Goal: Task Accomplishment & Management: Use online tool/utility

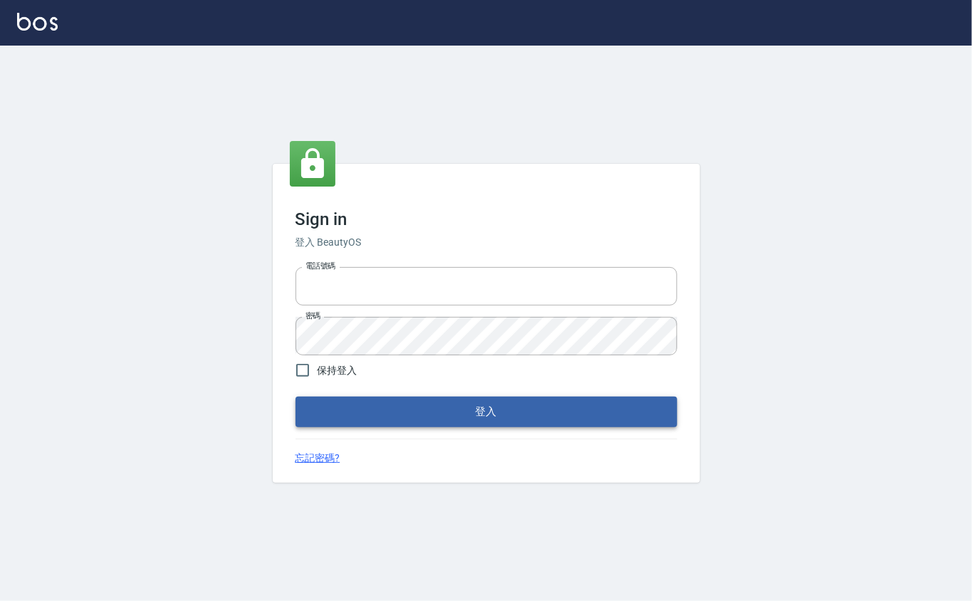
type input "0912271117"
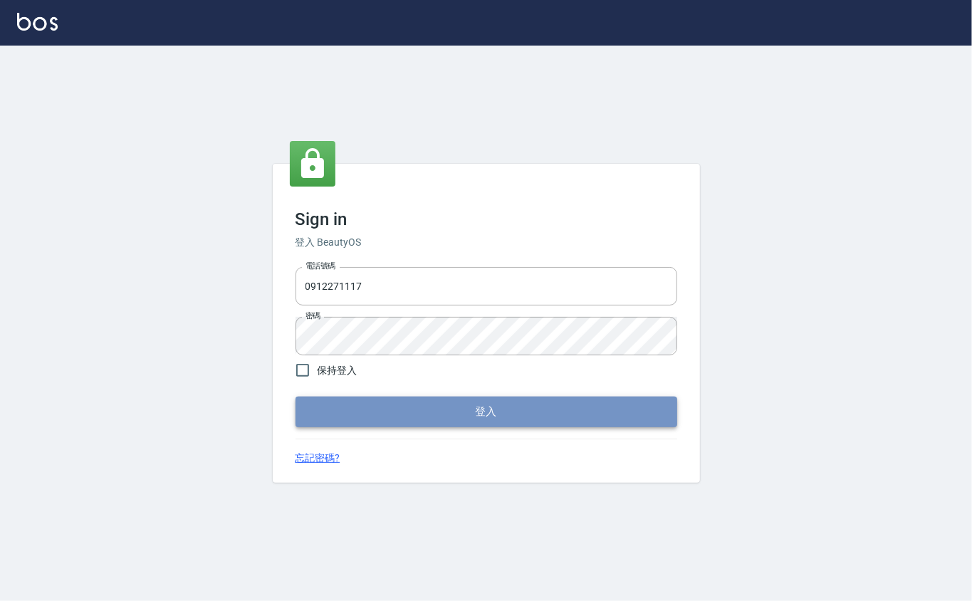
click at [474, 419] on button "登入" at bounding box center [487, 412] width 382 height 30
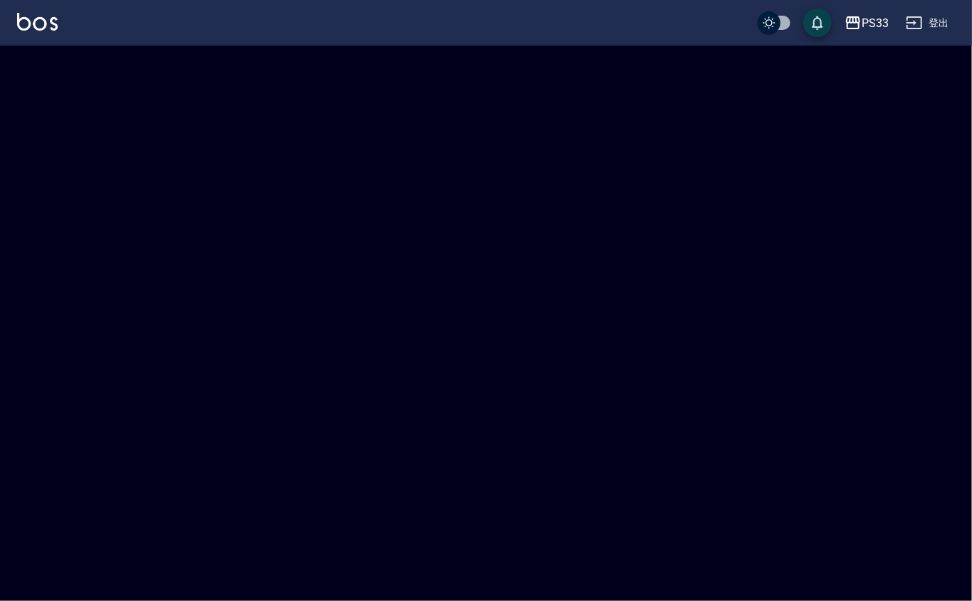
checkbox input "true"
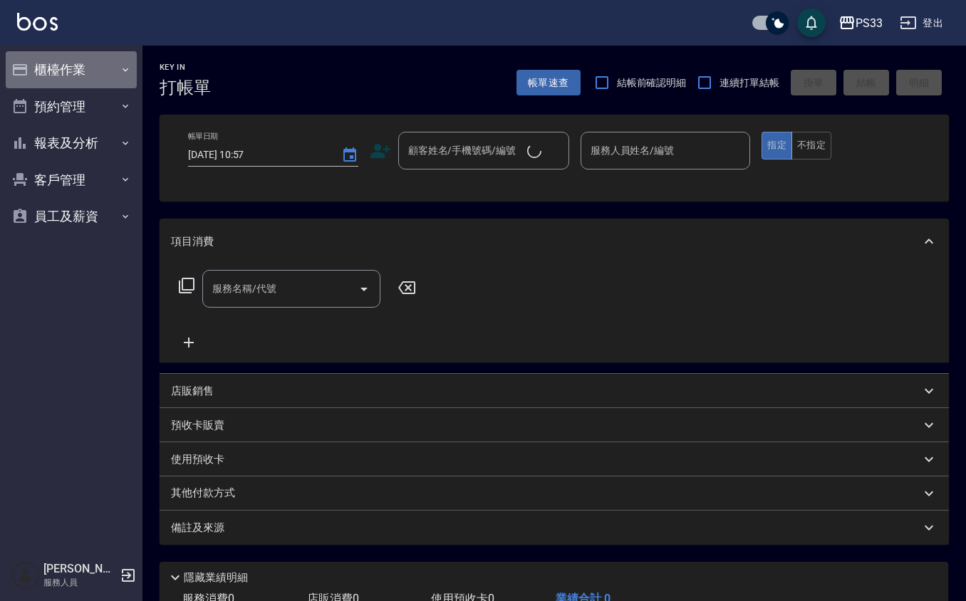
click at [47, 66] on button "櫃檯作業" at bounding box center [71, 69] width 131 height 37
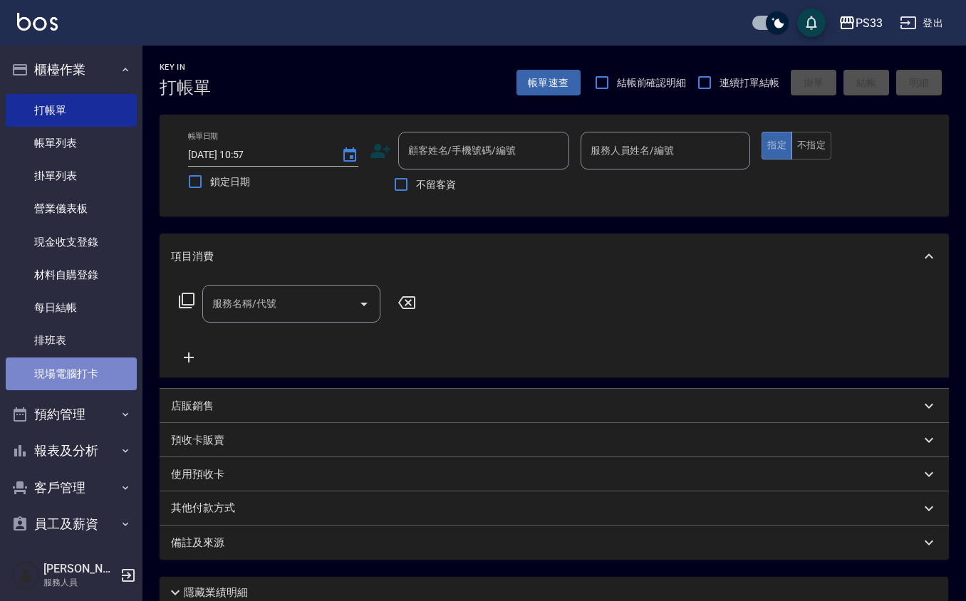
click at [101, 377] on link "現場電腦打卡" at bounding box center [71, 374] width 131 height 33
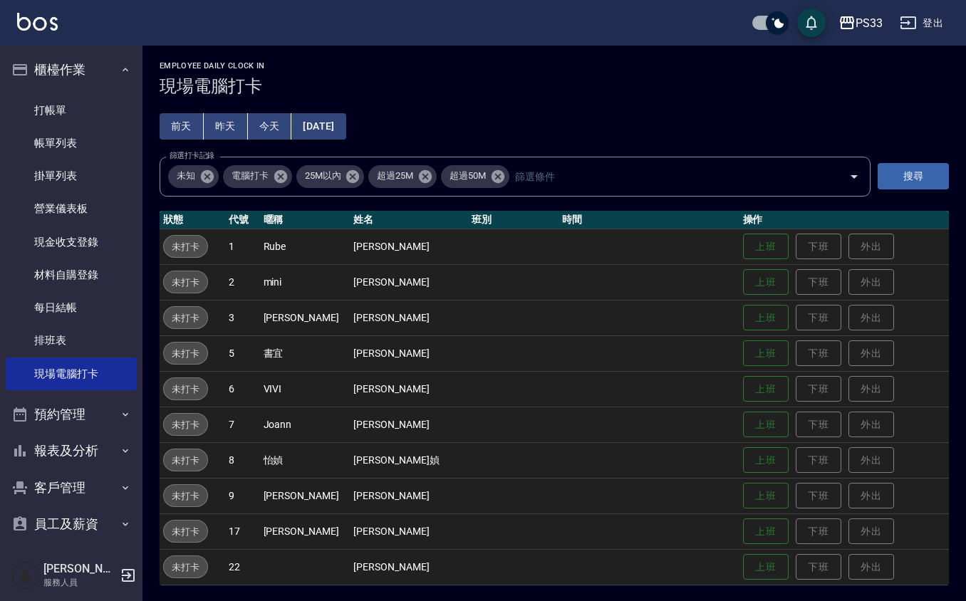
scroll to position [3, 0]
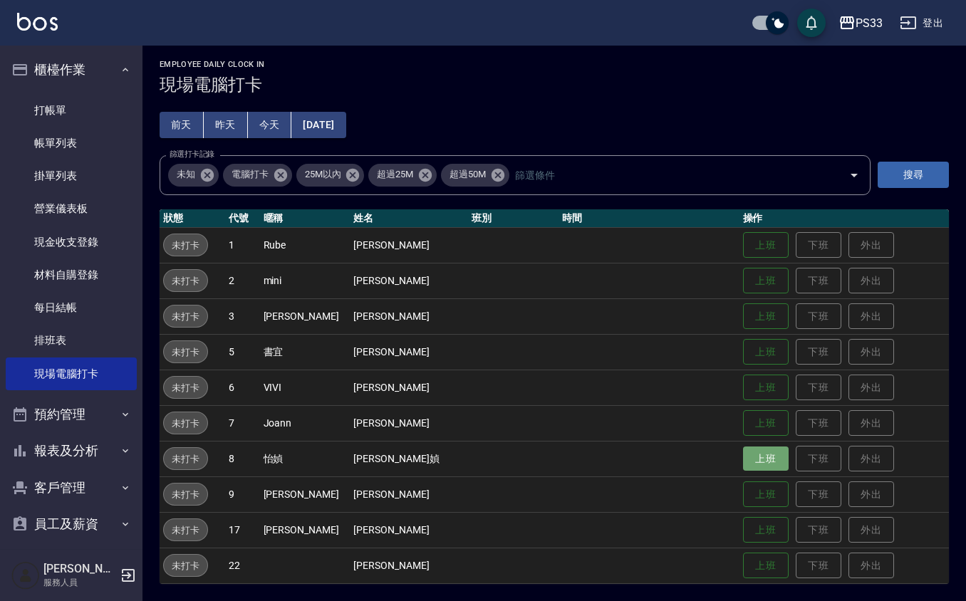
click at [743, 457] on button "上班" at bounding box center [766, 459] width 46 height 25
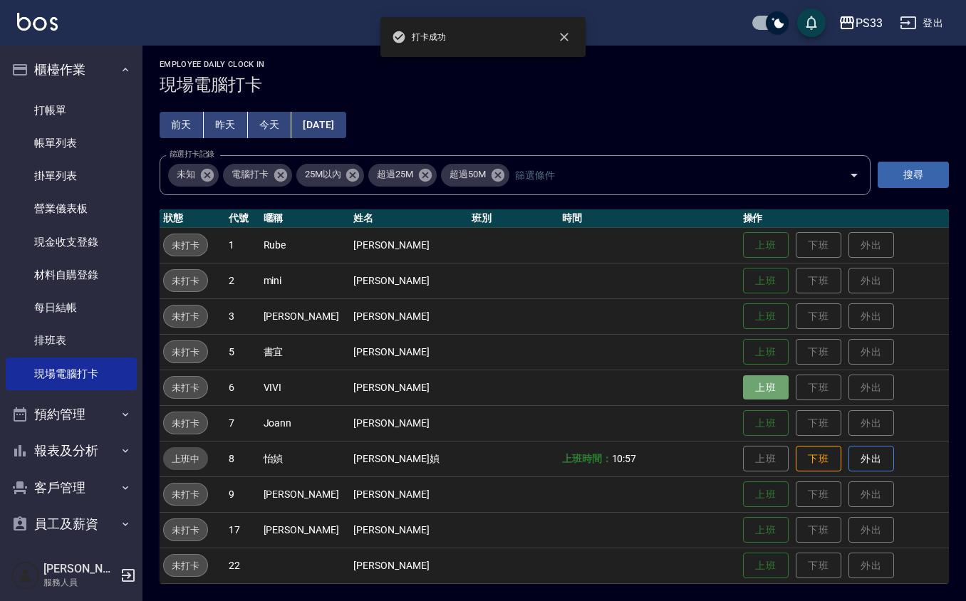
click at [759, 389] on button "上班" at bounding box center [766, 387] width 46 height 25
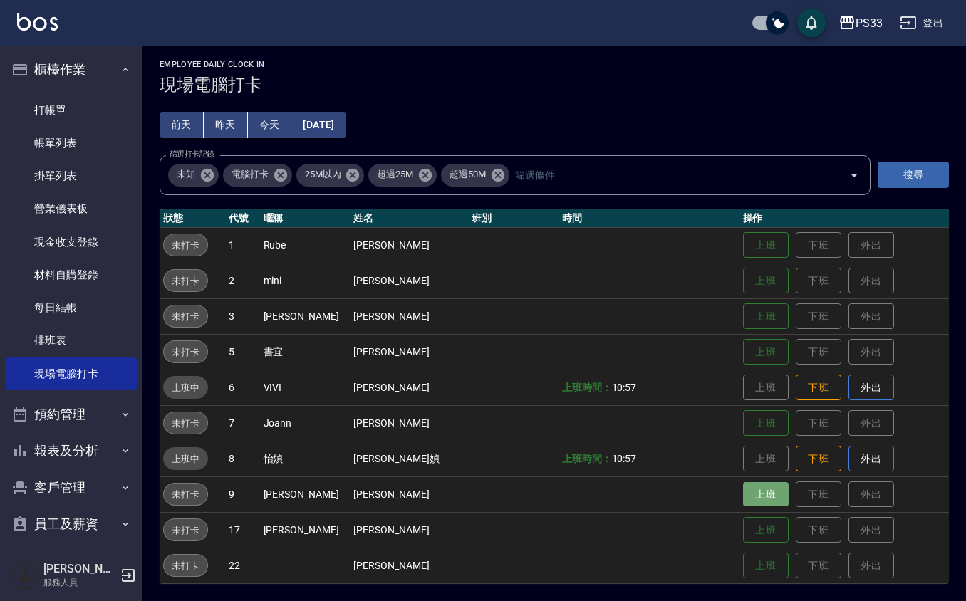
click at [748, 502] on button "上班" at bounding box center [766, 494] width 46 height 25
click at [743, 314] on button "上班" at bounding box center [766, 316] width 46 height 25
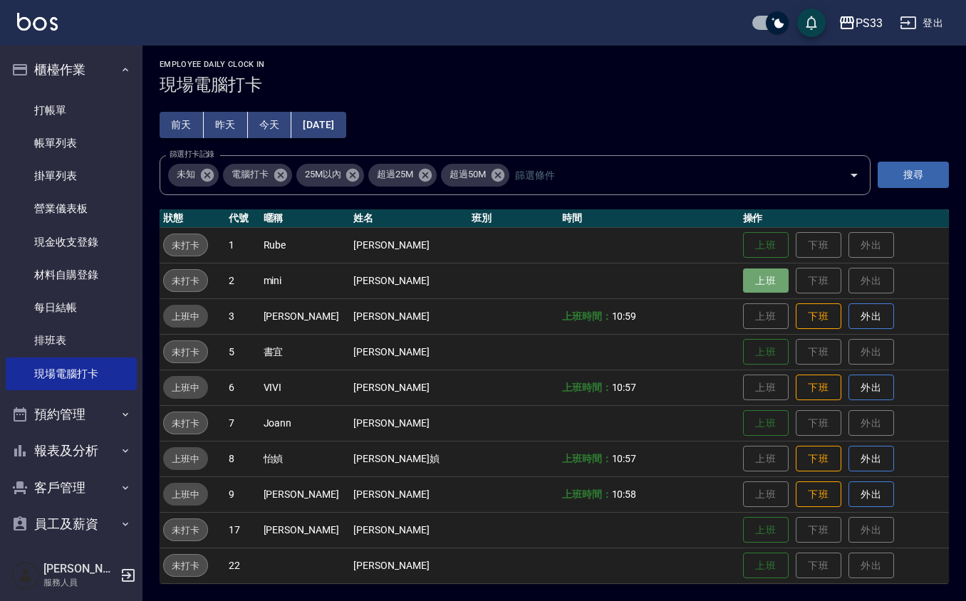
click at [761, 271] on button "上班" at bounding box center [766, 281] width 46 height 25
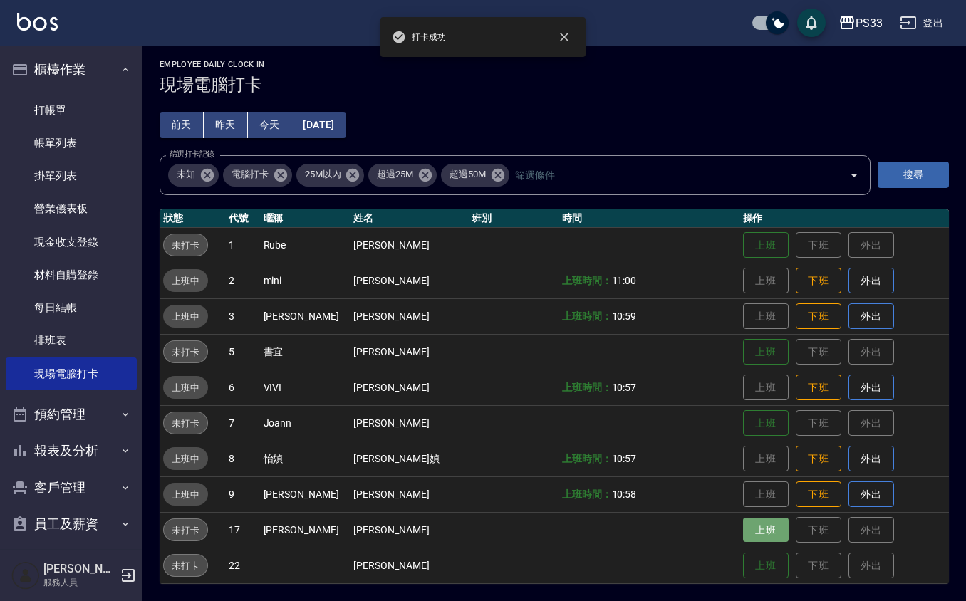
click at [743, 534] on button "上班" at bounding box center [766, 530] width 46 height 25
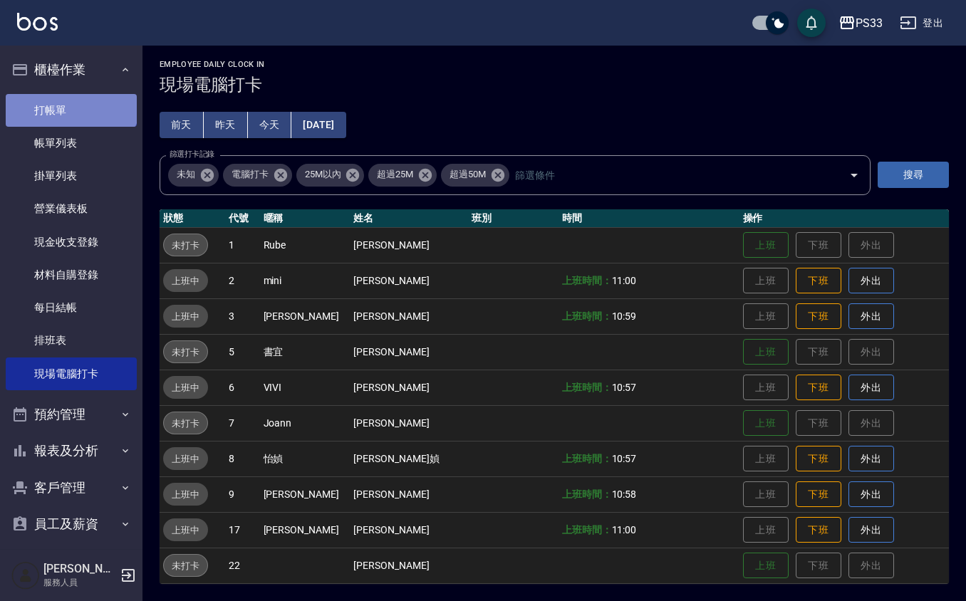
click at [70, 95] on link "打帳單" at bounding box center [71, 110] width 131 height 33
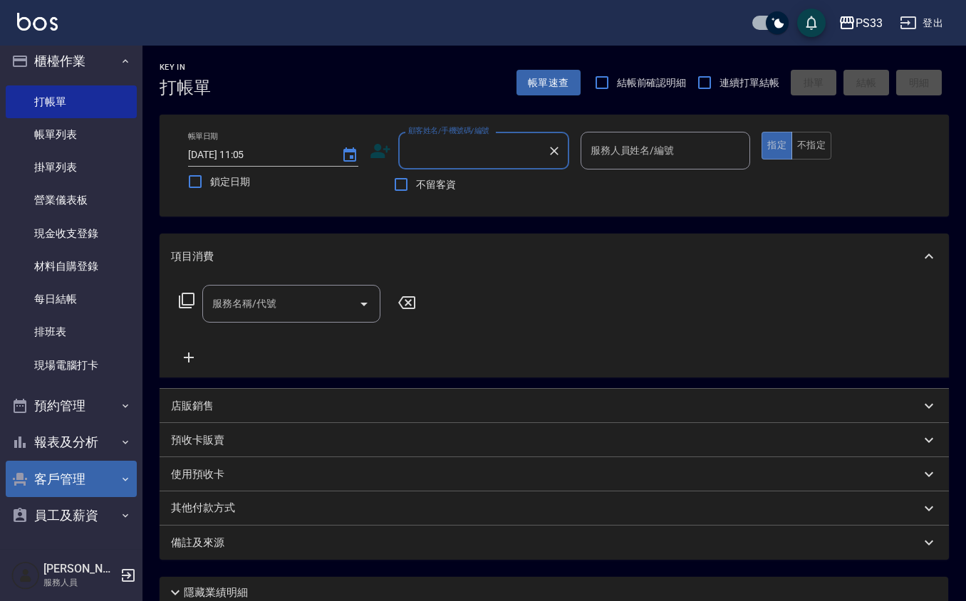
scroll to position [10, 0]
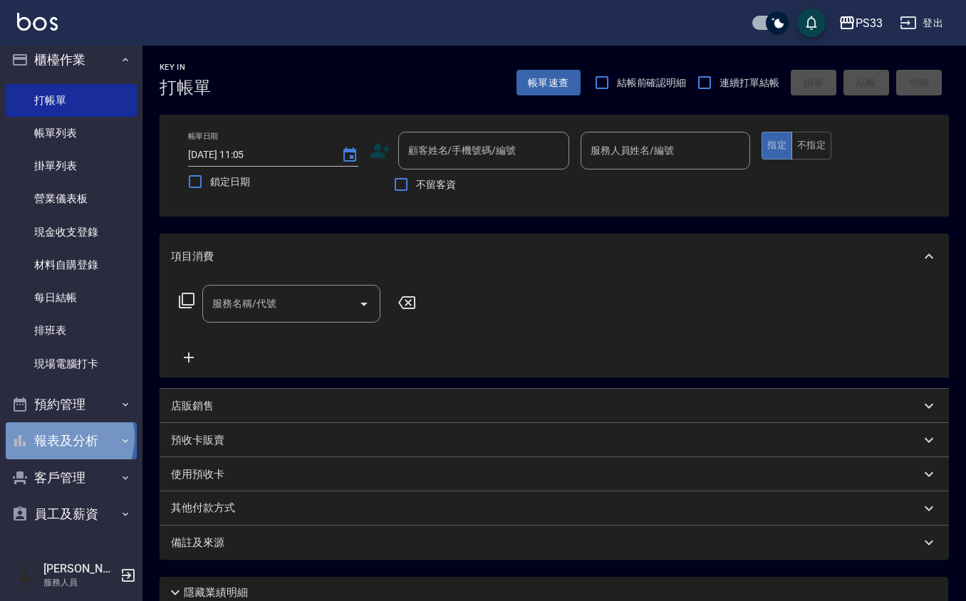
click at [69, 442] on button "報表及分析" at bounding box center [71, 440] width 131 height 37
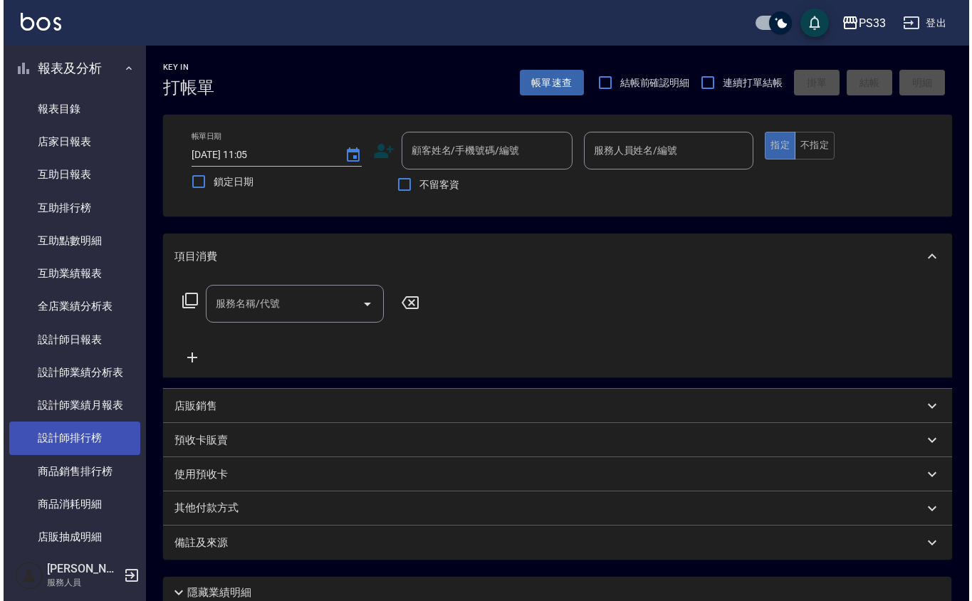
scroll to position [390, 0]
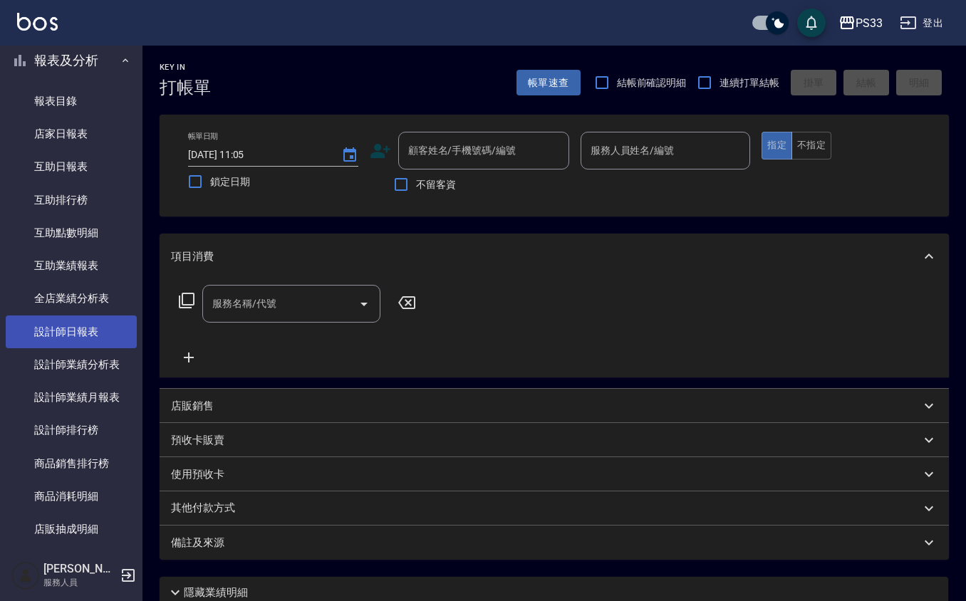
click at [92, 341] on link "設計師日報表" at bounding box center [71, 332] width 131 height 33
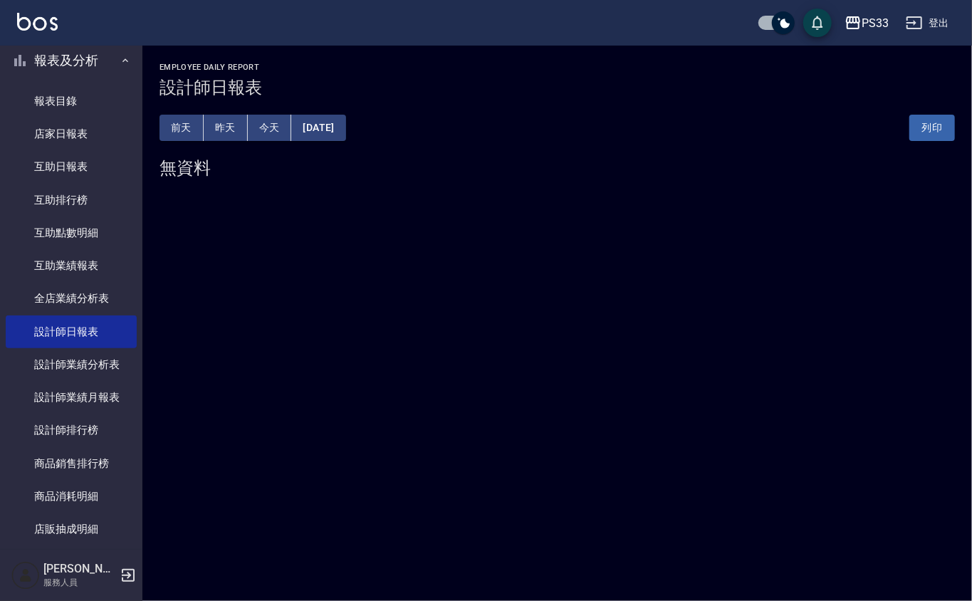
click at [238, 131] on button "昨天" at bounding box center [226, 128] width 44 height 26
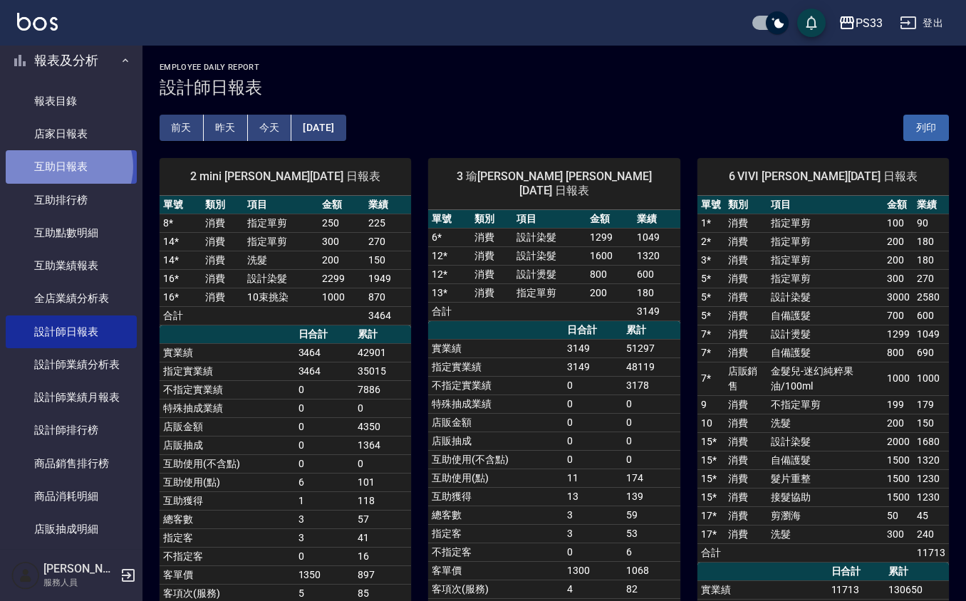
click at [67, 167] on link "互助日報表" at bounding box center [71, 166] width 131 height 33
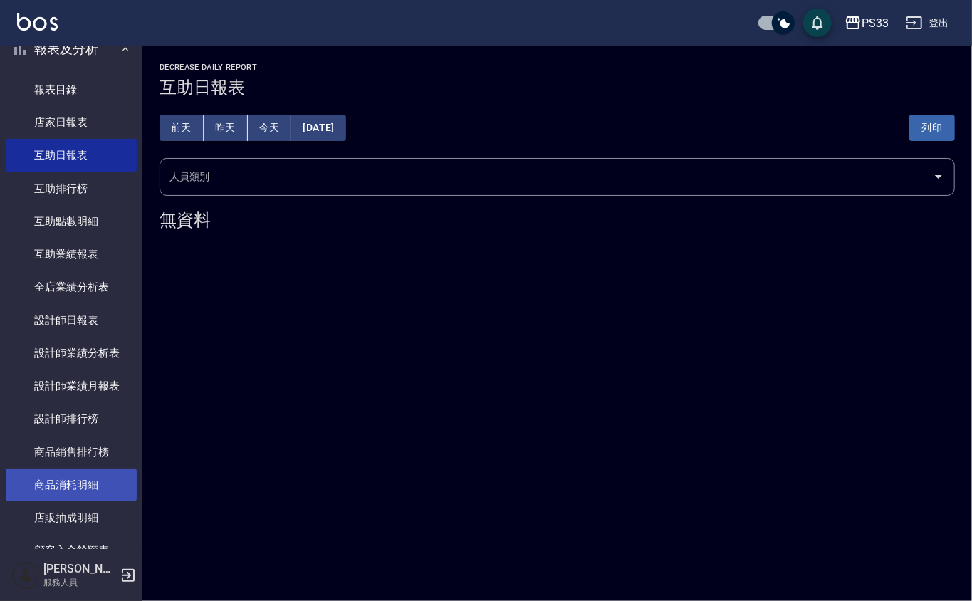
scroll to position [331, 0]
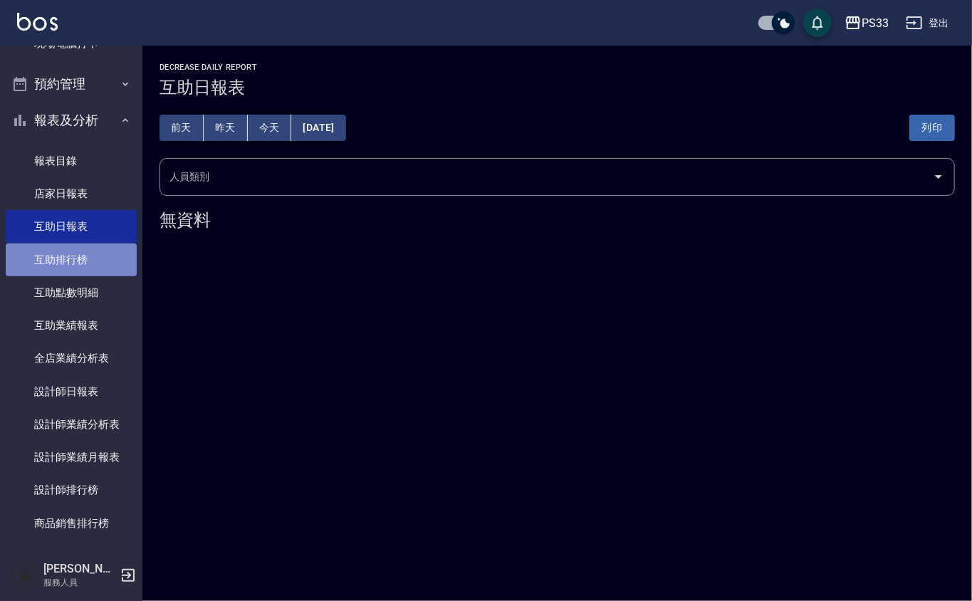
click at [109, 256] on link "互助排行榜" at bounding box center [71, 260] width 131 height 33
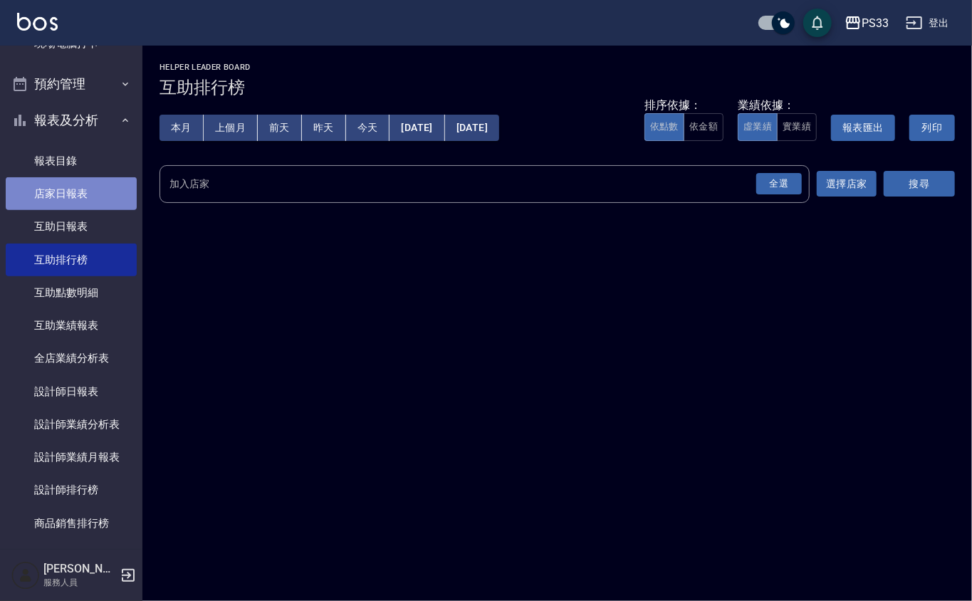
click at [94, 199] on link "店家日報表" at bounding box center [71, 193] width 131 height 33
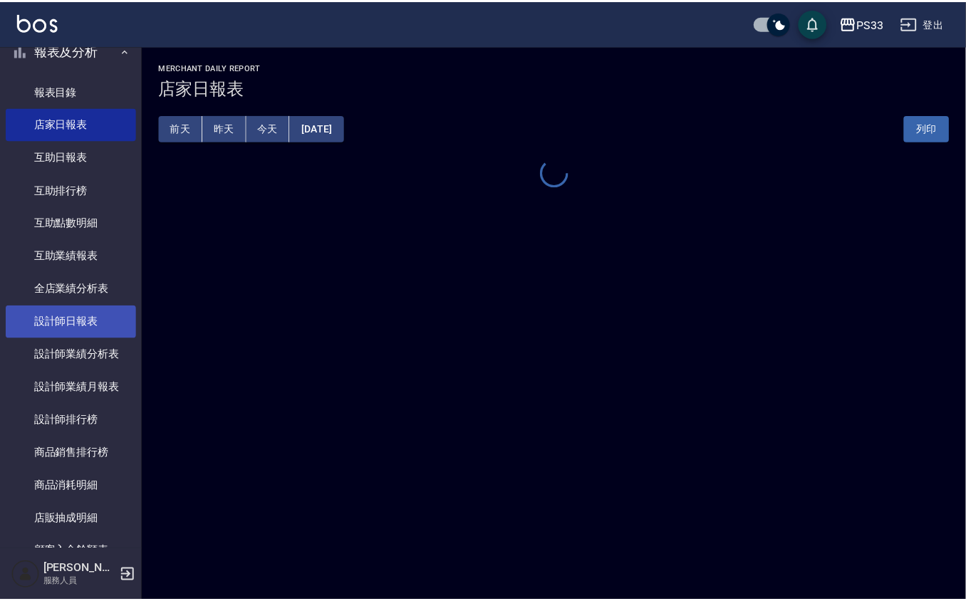
scroll to position [616, 0]
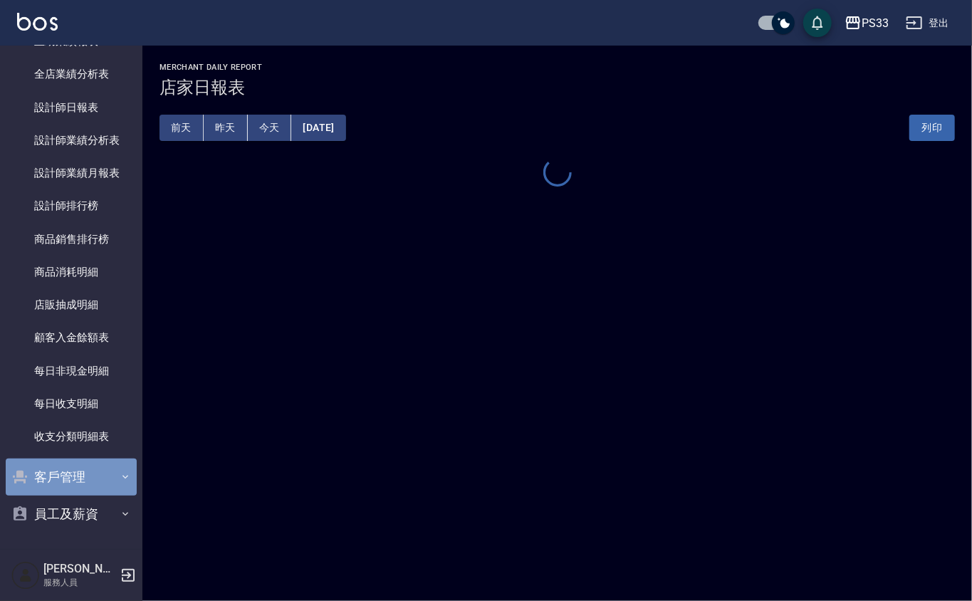
click at [74, 494] on button "客戶管理" at bounding box center [71, 477] width 131 height 37
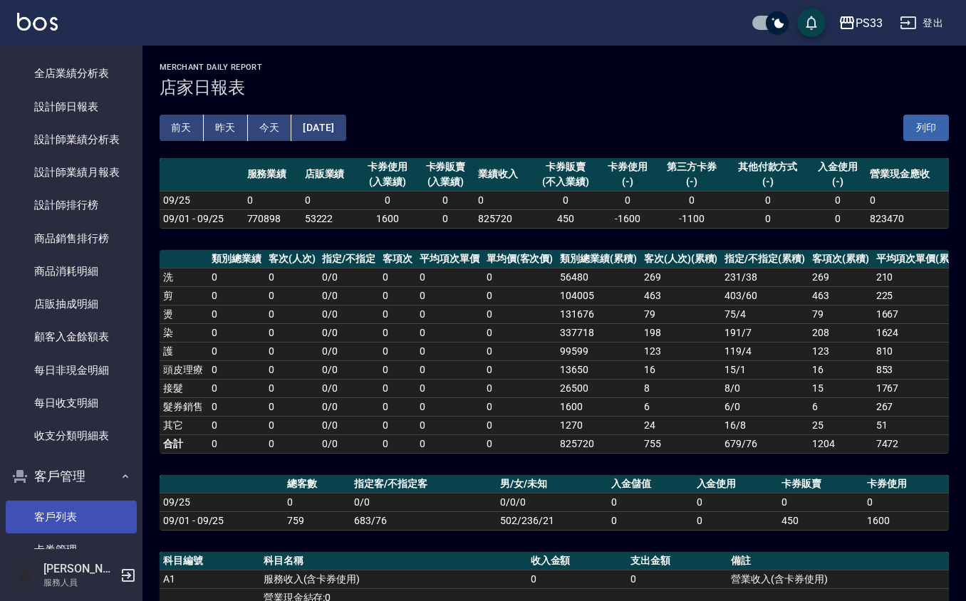
click at [83, 524] on link "客戶列表" at bounding box center [71, 517] width 131 height 33
